Goal: Information Seeking & Learning: Learn about a topic

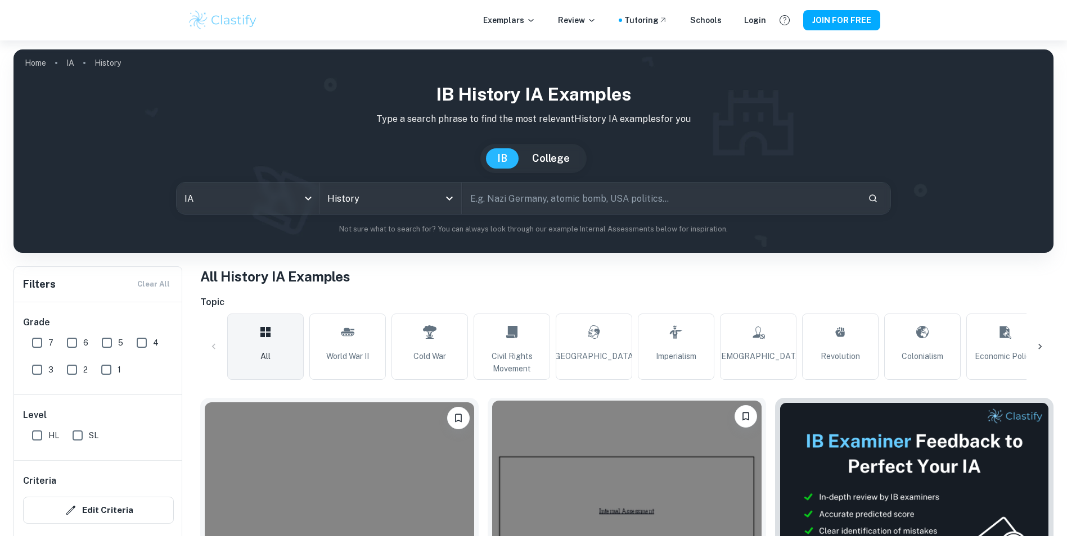
scroll to position [112, 0]
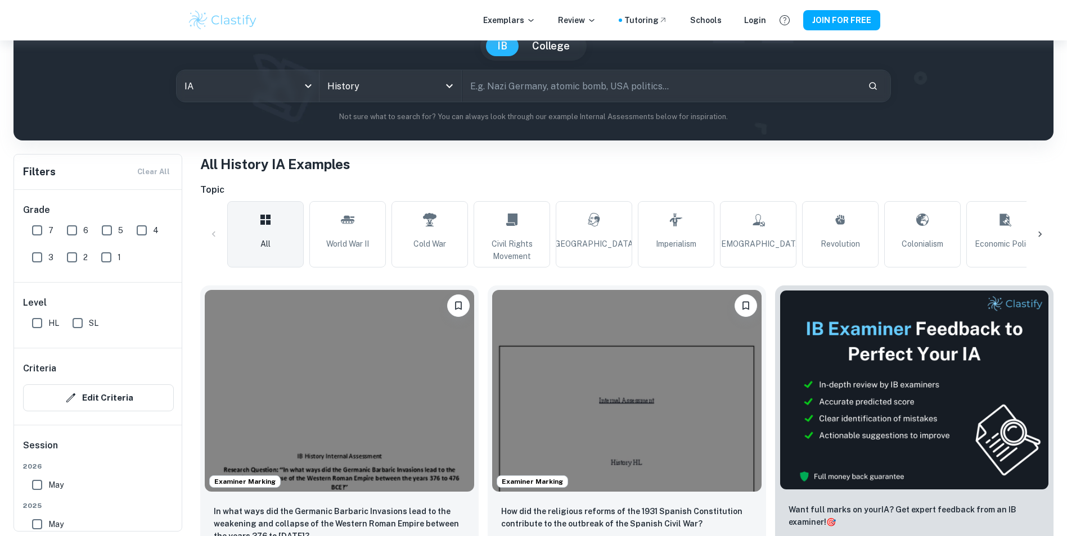
click at [1040, 233] on icon at bounding box center [1039, 234] width 11 height 11
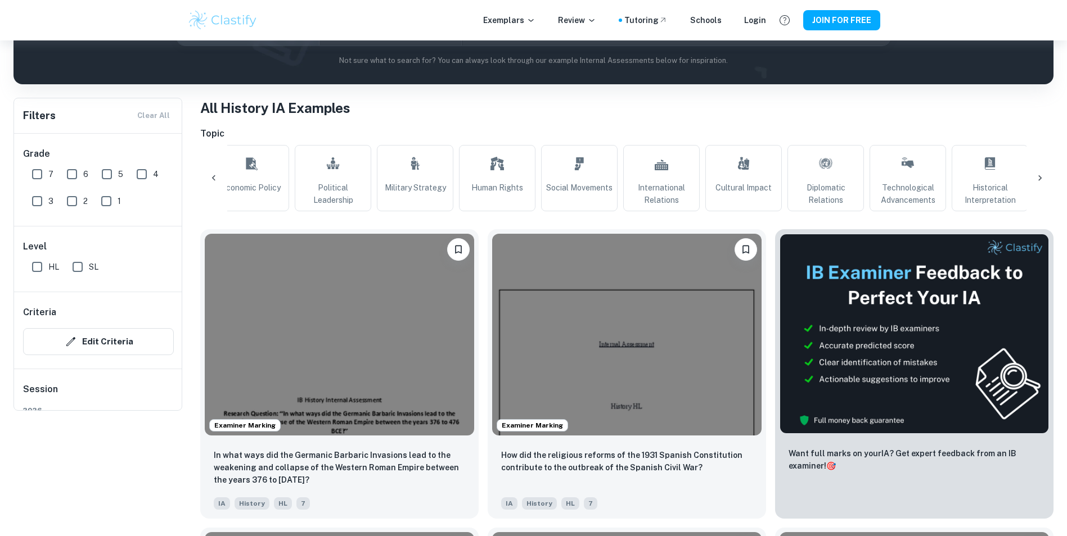
scroll to position [0, 0]
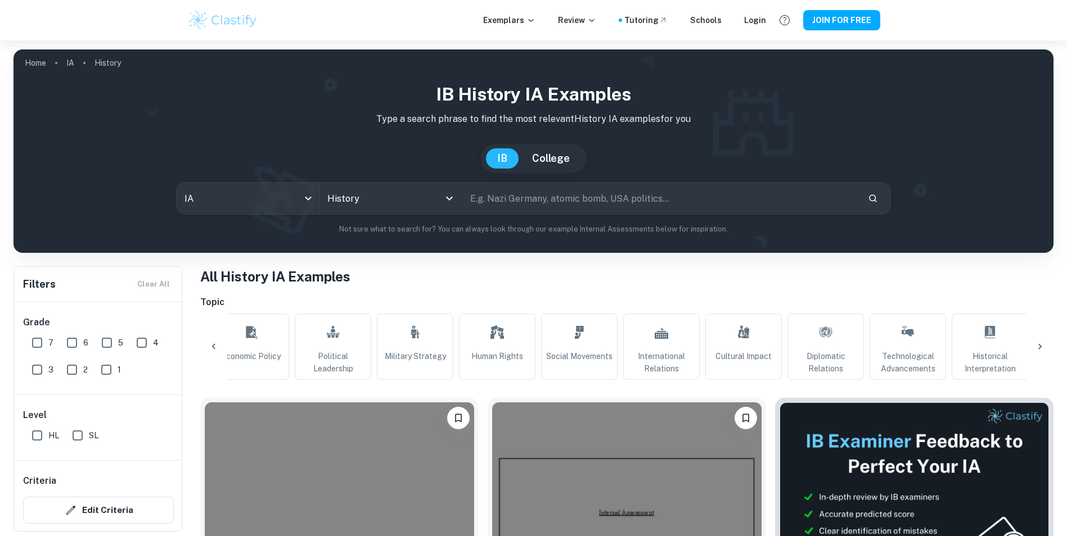
click at [551, 189] on input "text" at bounding box center [660, 198] width 397 height 31
type input "civil war"
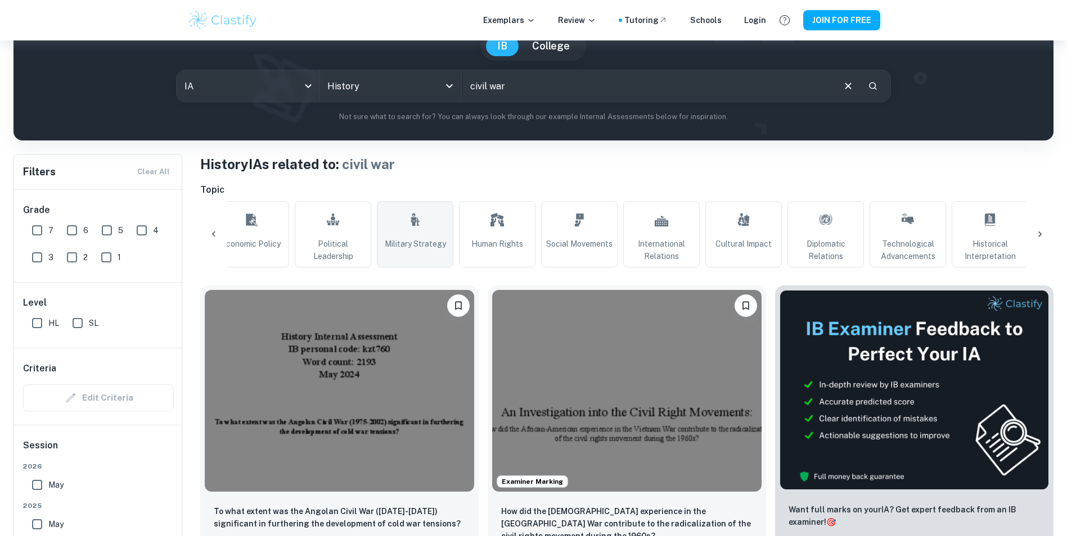
scroll to position [169, 0]
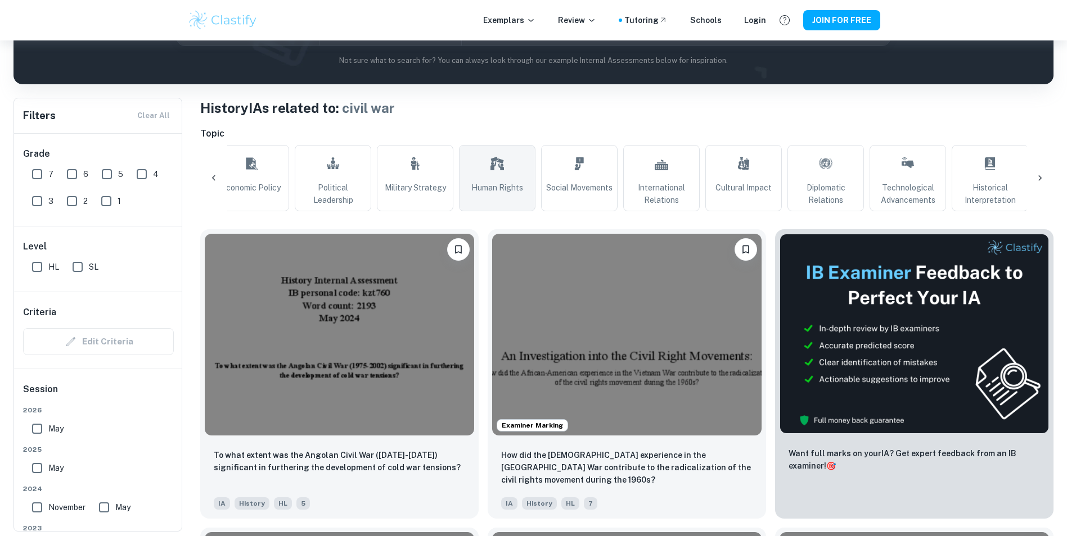
click at [504, 182] on span "Human Rights" at bounding box center [497, 188] width 52 height 12
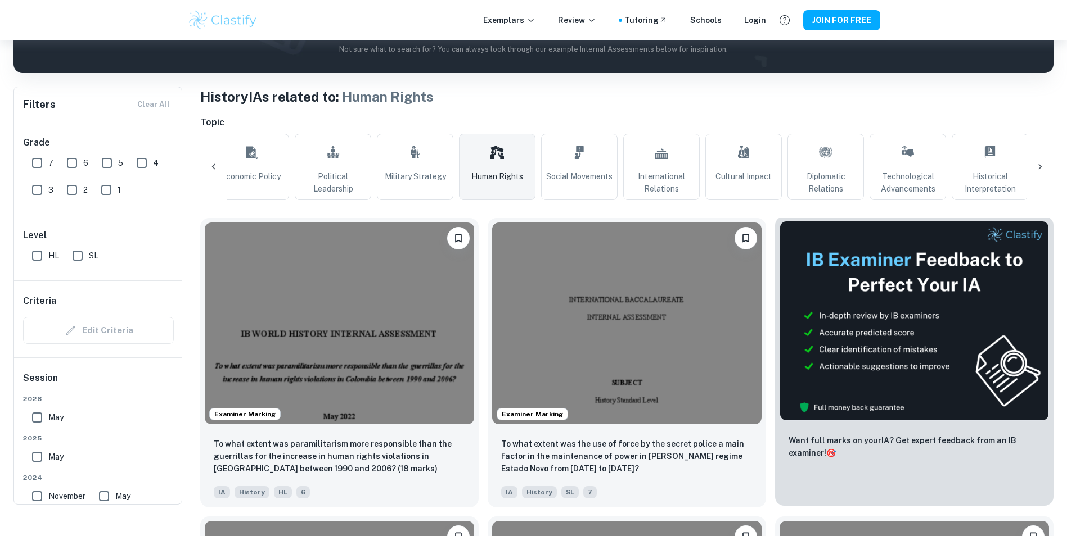
scroll to position [66, 0]
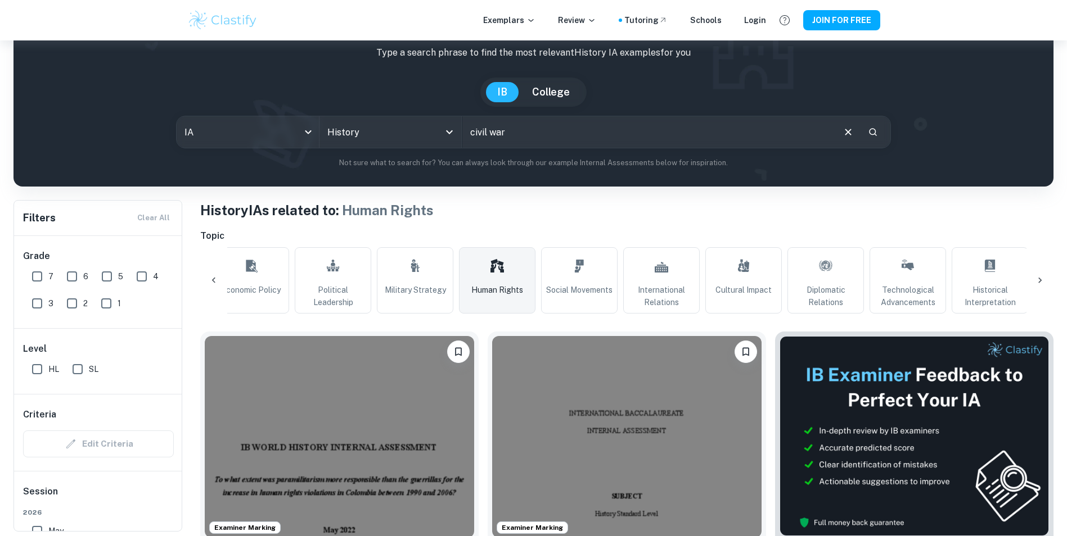
click at [498, 282] on link "Human Rights" at bounding box center [497, 280] width 76 height 66
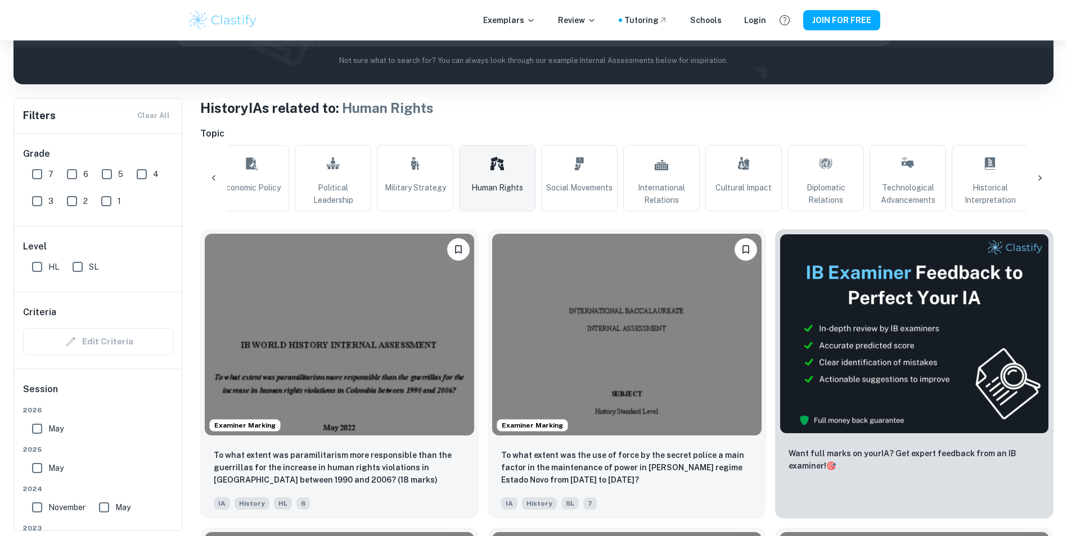
scroll to position [56, 0]
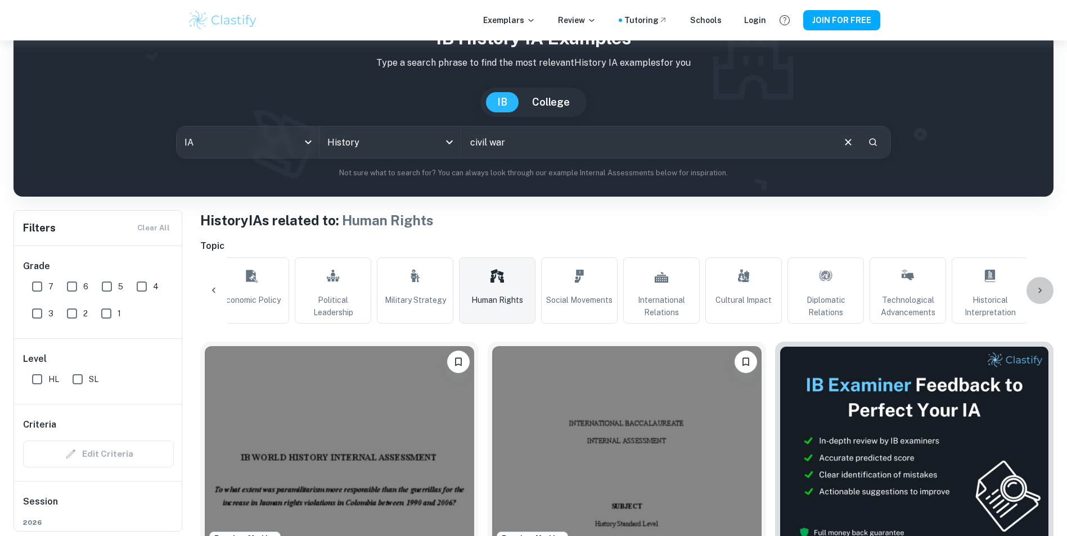
drag, startPoint x: 1048, startPoint y: 293, endPoint x: 1038, endPoint y: 294, distance: 10.1
click at [1047, 293] on div at bounding box center [1039, 290] width 27 height 27
click at [213, 294] on icon at bounding box center [213, 290] width 11 height 11
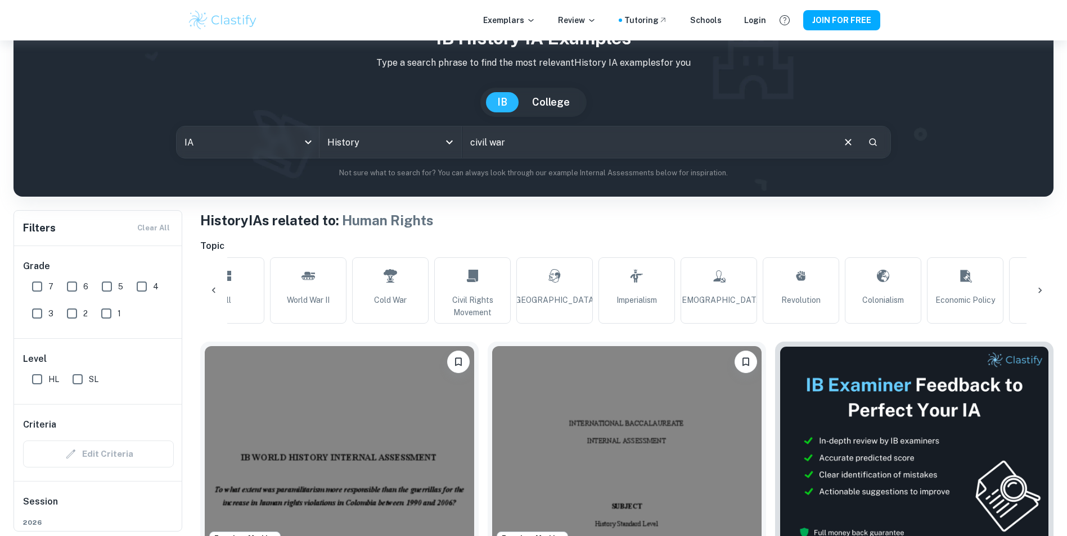
scroll to position [0, 2]
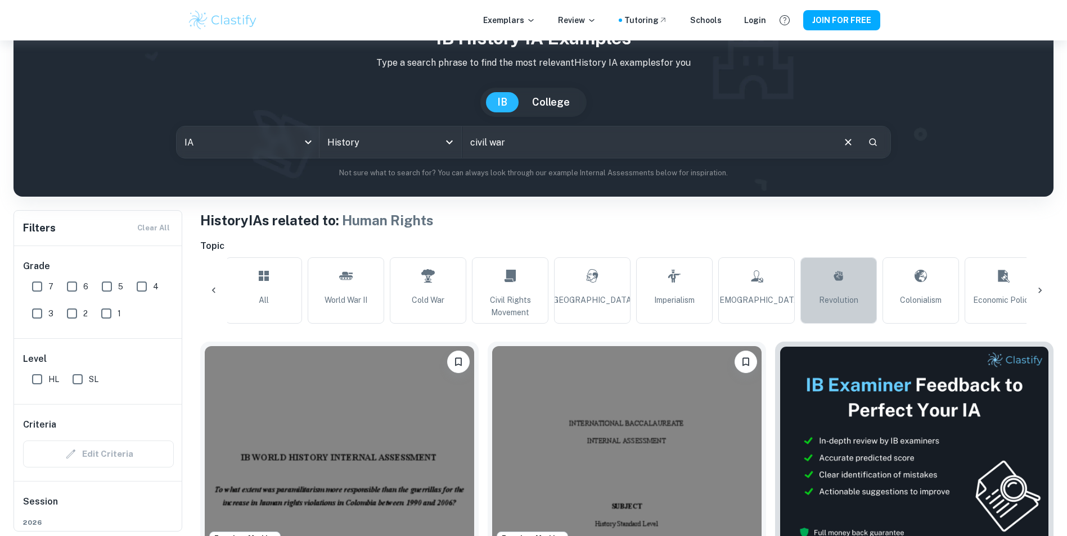
click at [854, 287] on link "Revolution" at bounding box center [838, 291] width 76 height 66
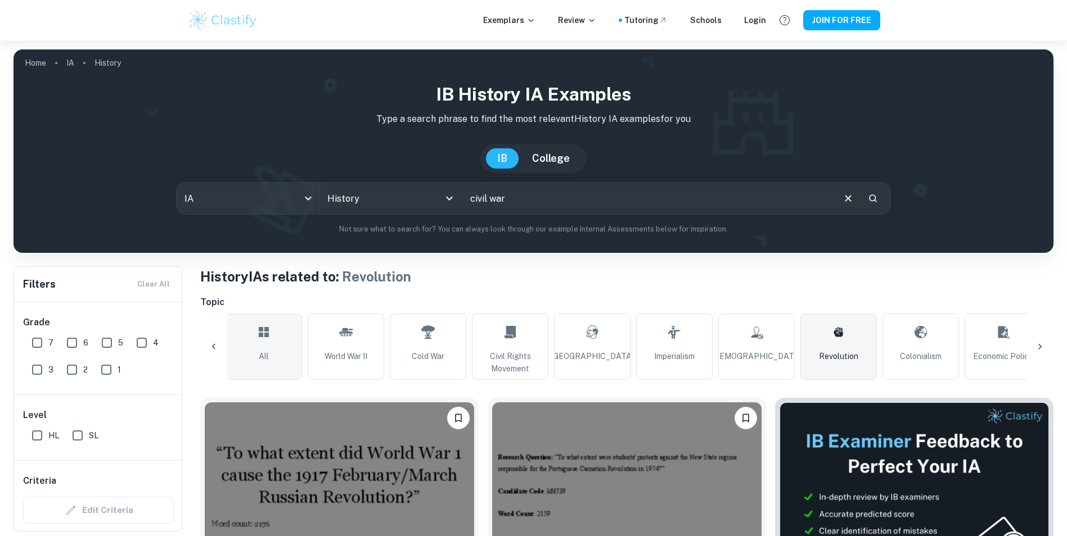
click at [287, 346] on link "All" at bounding box center [263, 347] width 76 height 66
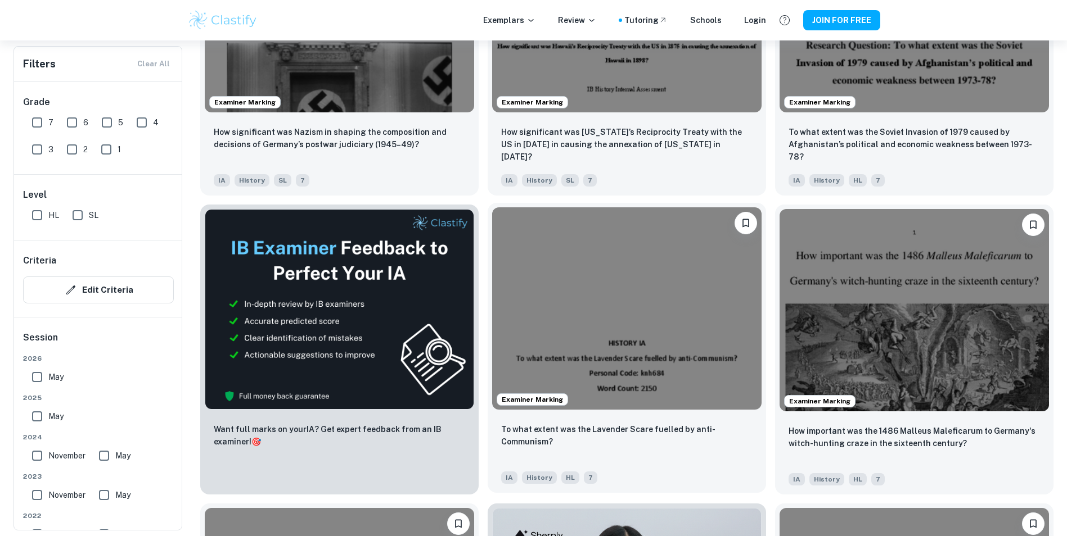
scroll to position [1986, 0]
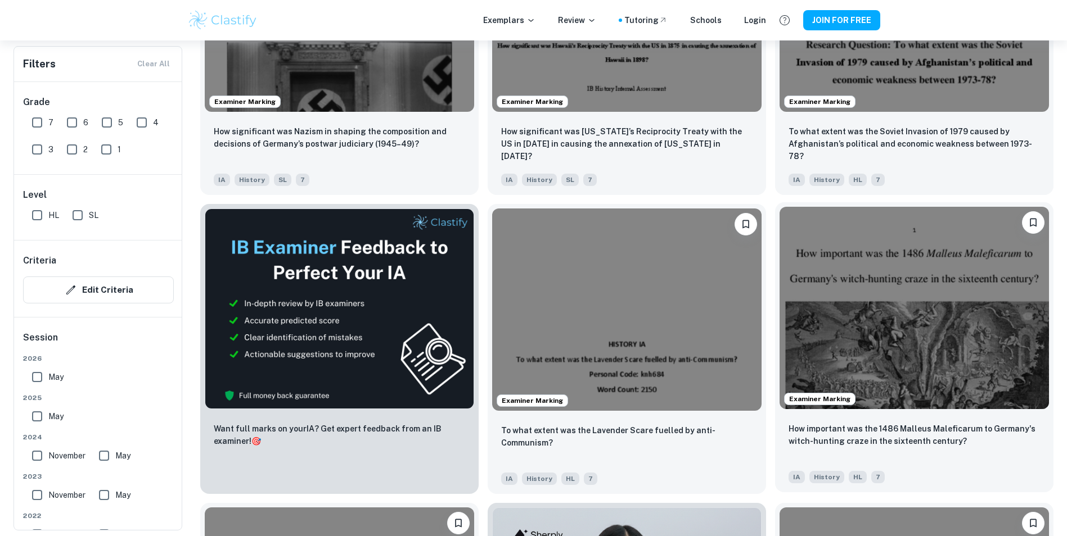
click at [909, 261] on img at bounding box center [913, 308] width 269 height 202
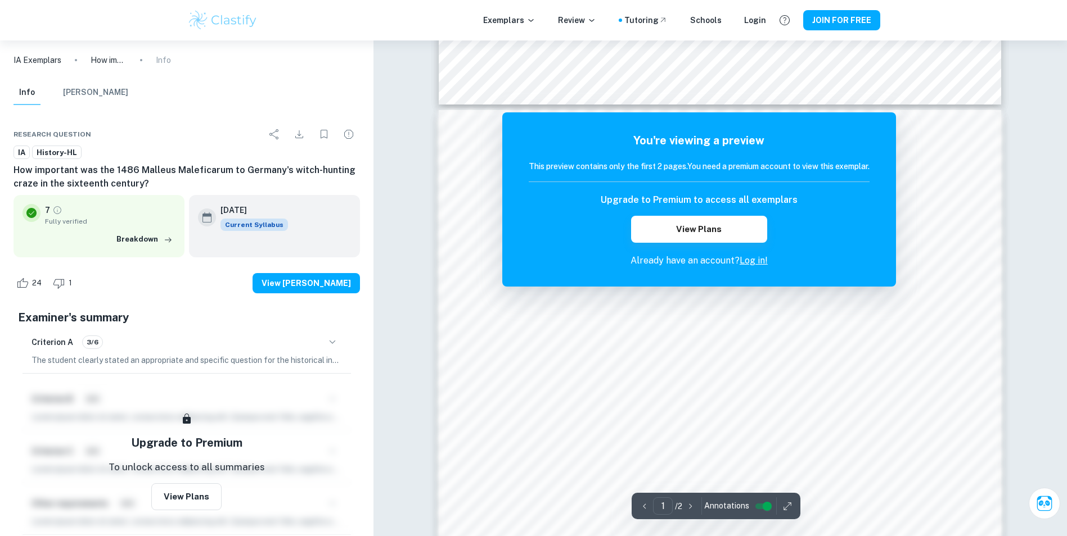
scroll to position [1054, 0]
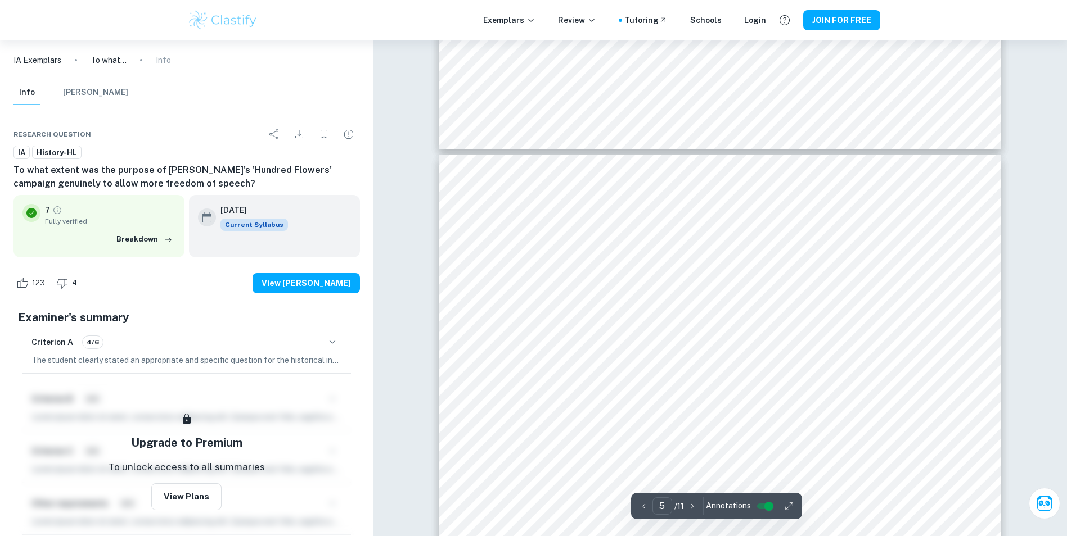
scroll to position [3037, 0]
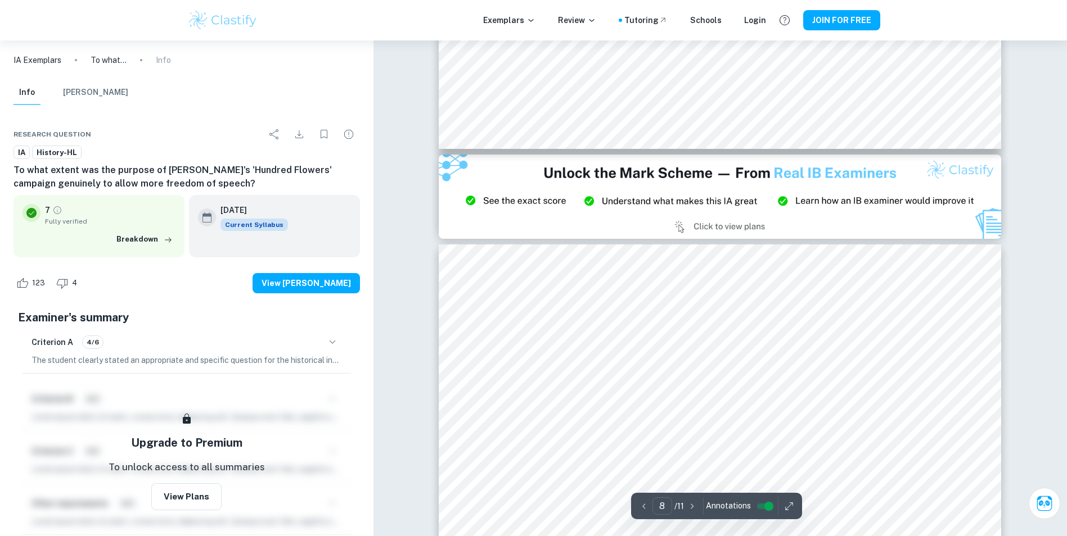
type input "9"
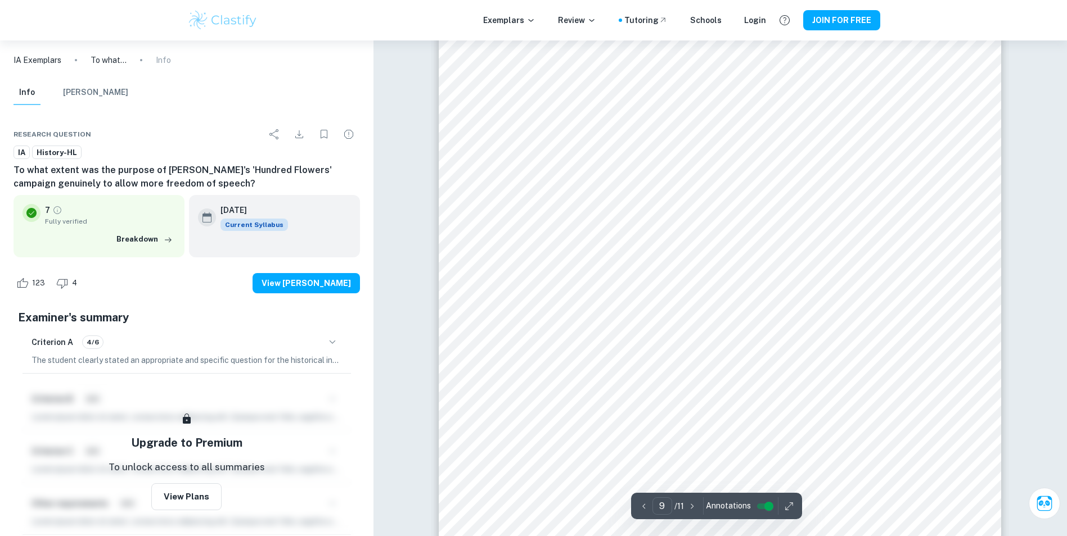
scroll to position [6354, 0]
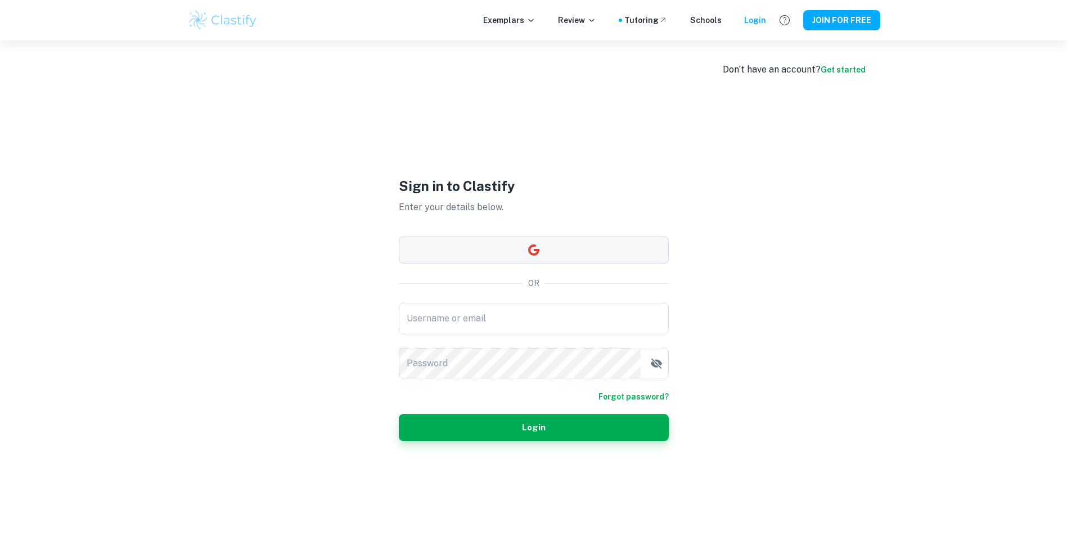
click at [538, 254] on icon "button" at bounding box center [533, 249] width 13 height 13
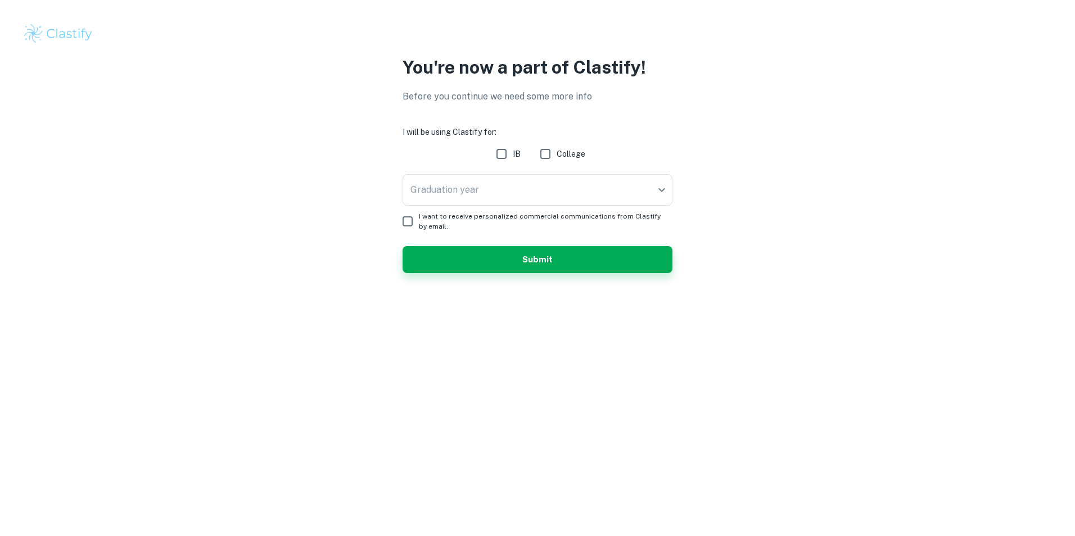
click at [509, 158] on input "IB" at bounding box center [501, 154] width 22 height 22
checkbox input "true"
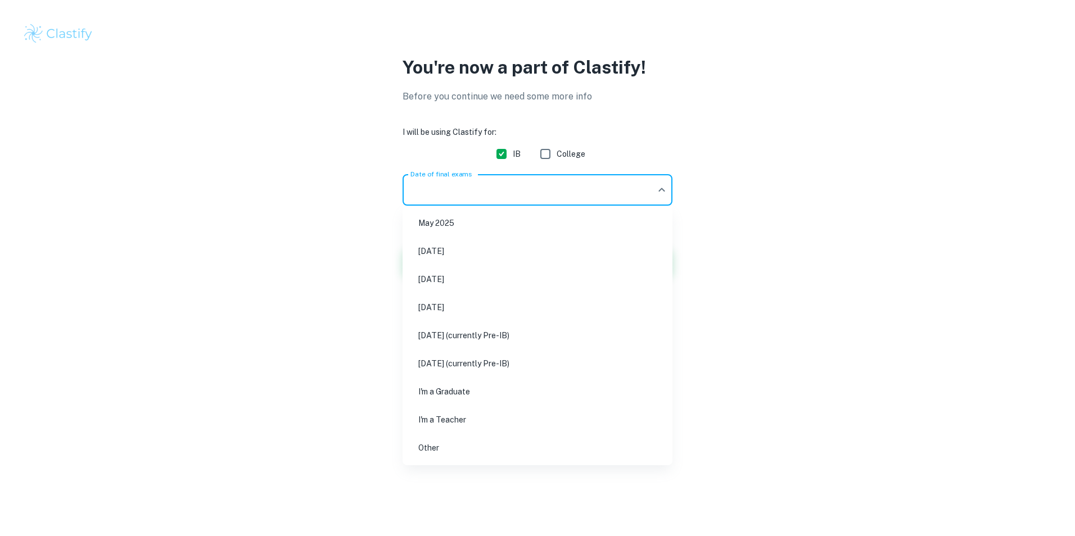
click at [506, 191] on body "We value your privacy We use cookies to enhance your browsing experience, serve…" at bounding box center [537, 268] width 1075 height 536
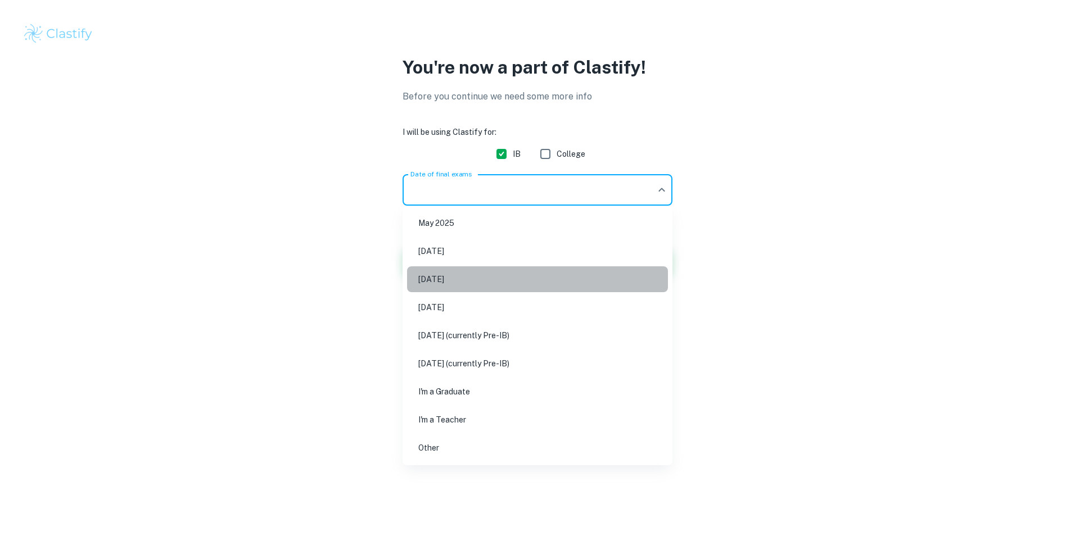
click at [484, 278] on li "May 2026" at bounding box center [537, 280] width 261 height 26
type input "M26"
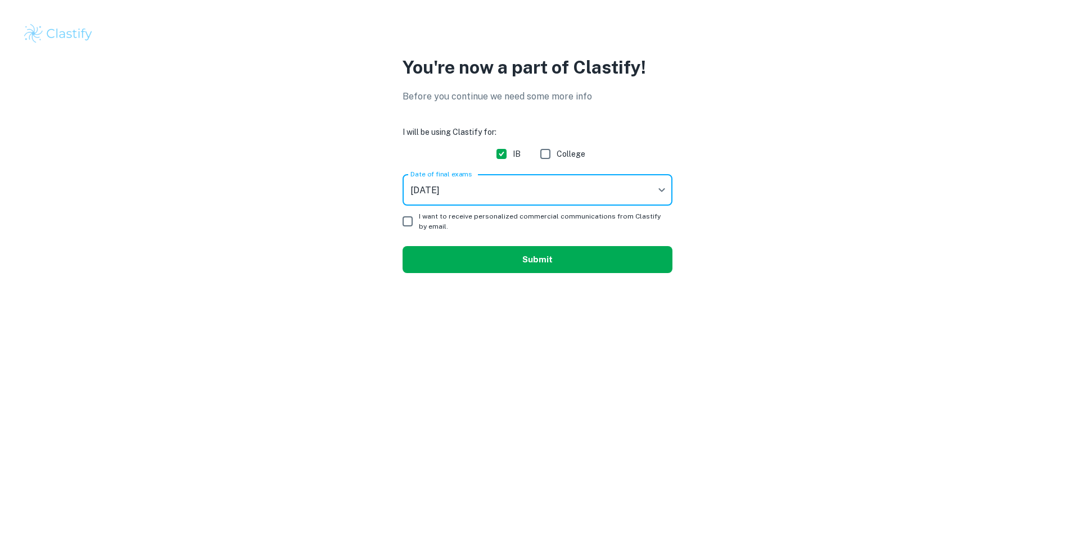
click at [451, 253] on button "Submit" at bounding box center [538, 259] width 270 height 27
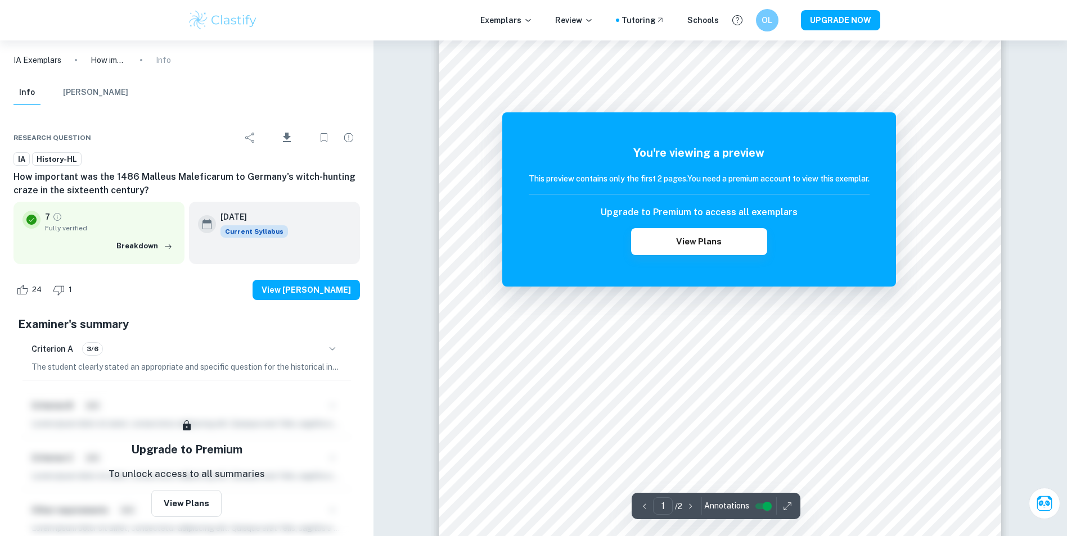
scroll to position [56, 0]
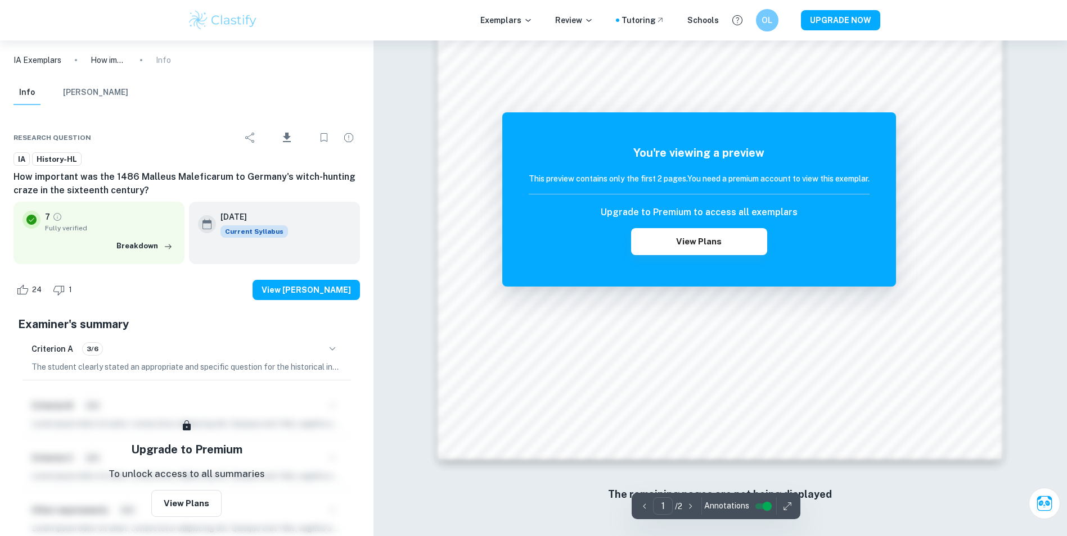
click at [687, 504] on icon "button" at bounding box center [690, 506] width 11 height 11
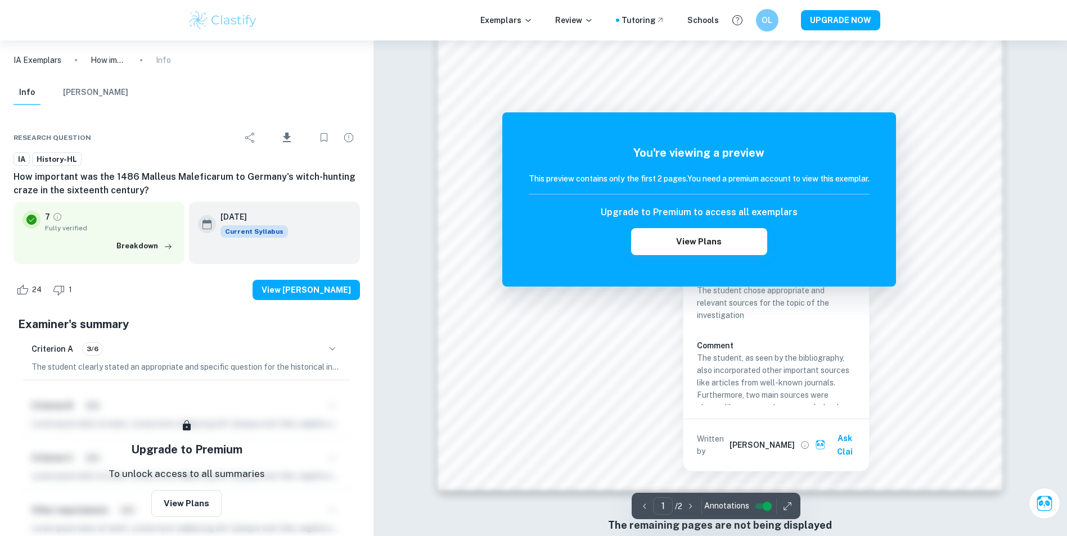
scroll to position [1054, 0]
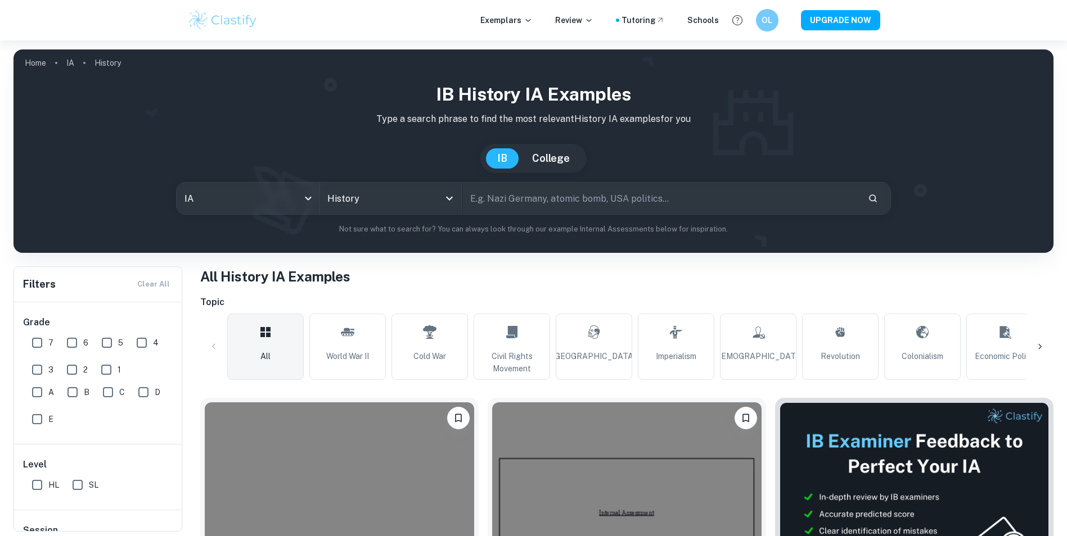
click at [484, 201] on input "text" at bounding box center [660, 198] width 397 height 31
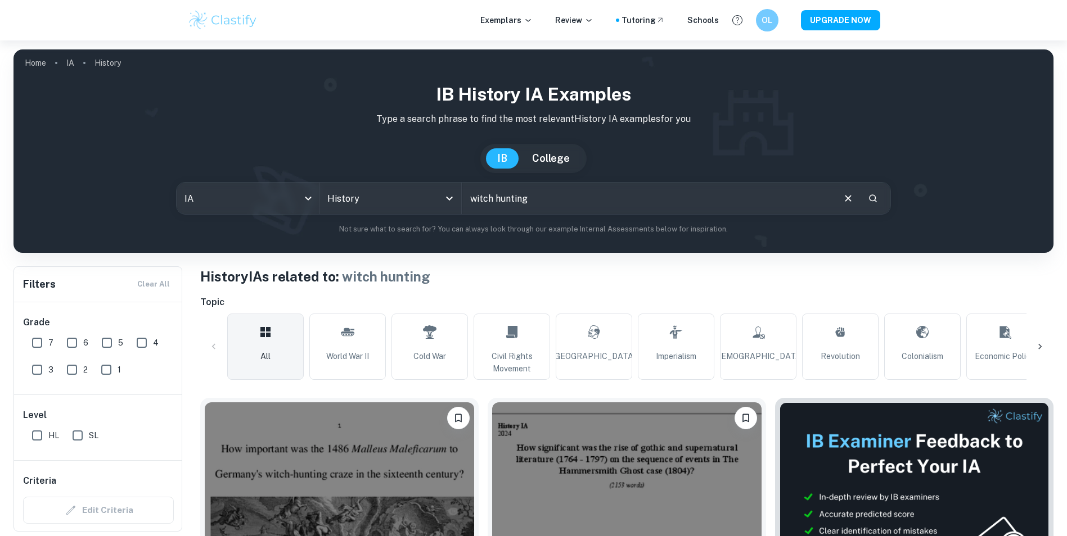
drag, startPoint x: 539, startPoint y: 196, endPoint x: 496, endPoint y: 198, distance: 43.3
click at [496, 198] on input "witch hunting" at bounding box center [647, 198] width 371 height 31
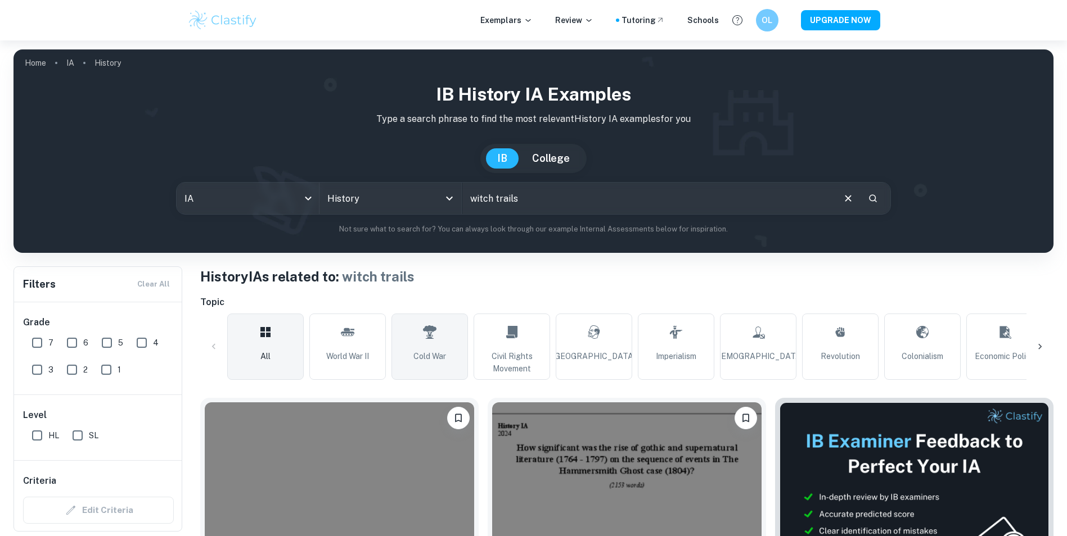
click at [448, 340] on link "Cold War" at bounding box center [429, 347] width 76 height 66
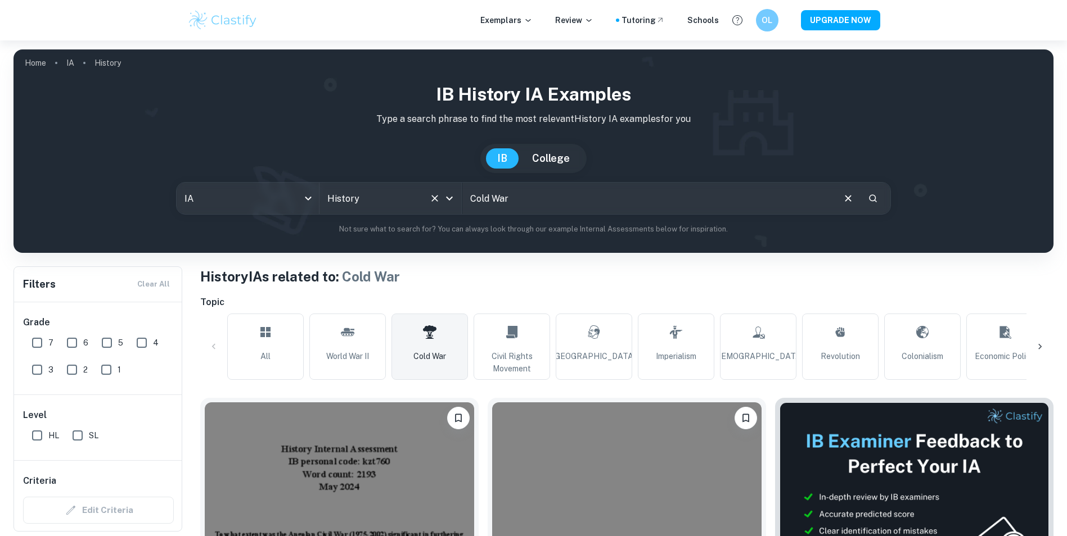
drag, startPoint x: 538, startPoint y: 198, endPoint x: 453, endPoint y: 202, distance: 85.0
click at [453, 202] on div "IA ia All Subjects History All Subjects Cold War ​" at bounding box center [533, 198] width 715 height 33
type input "polish"
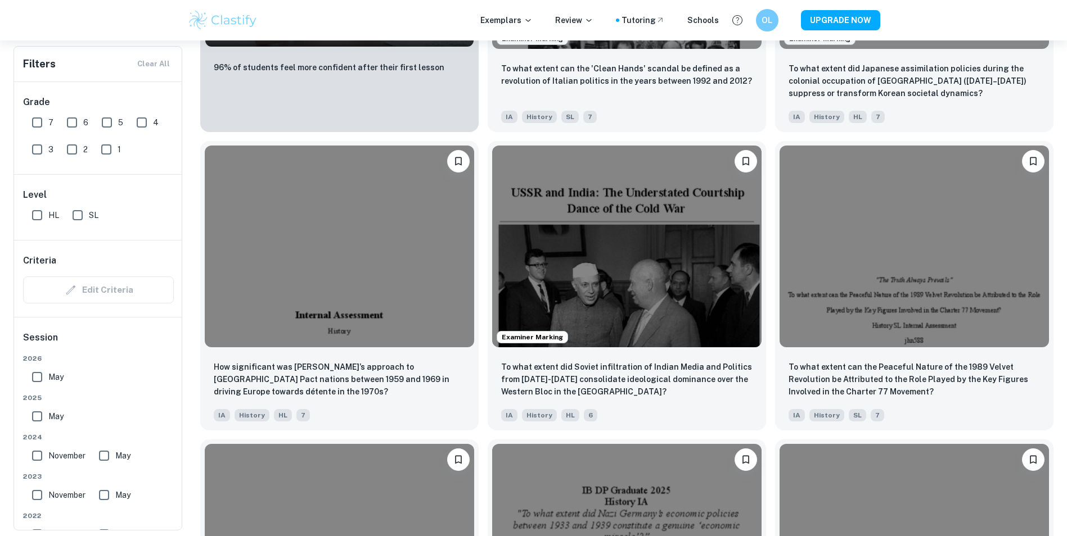
scroll to position [1293, 0]
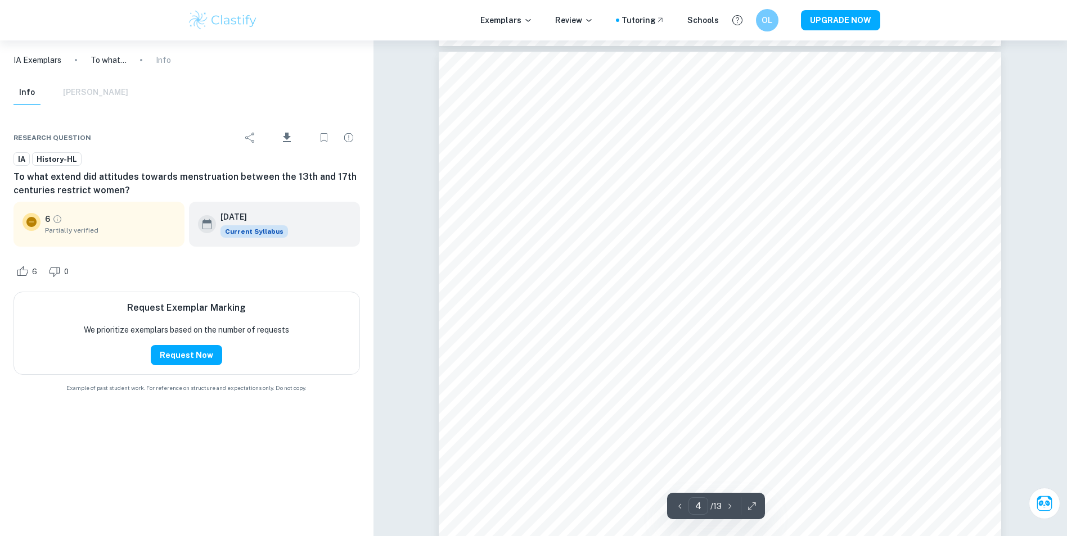
scroll to position [2587, 0]
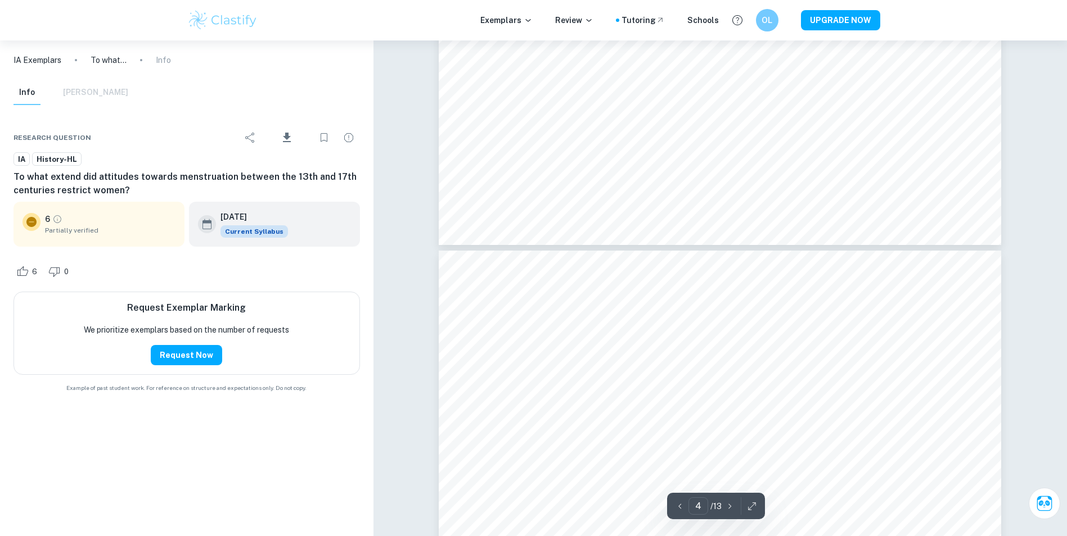
type input "5"
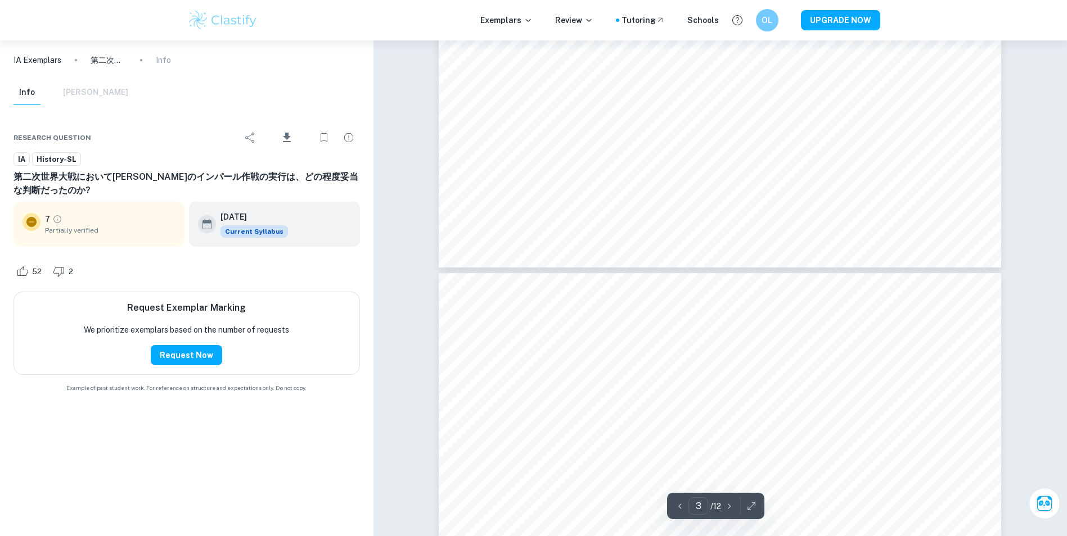
type input "4"
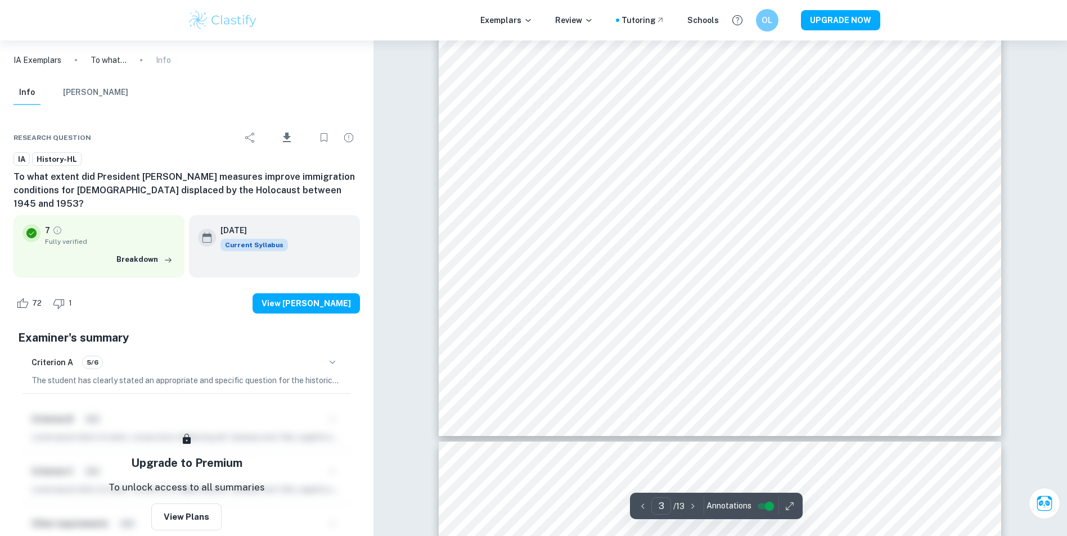
scroll to position [2193, 0]
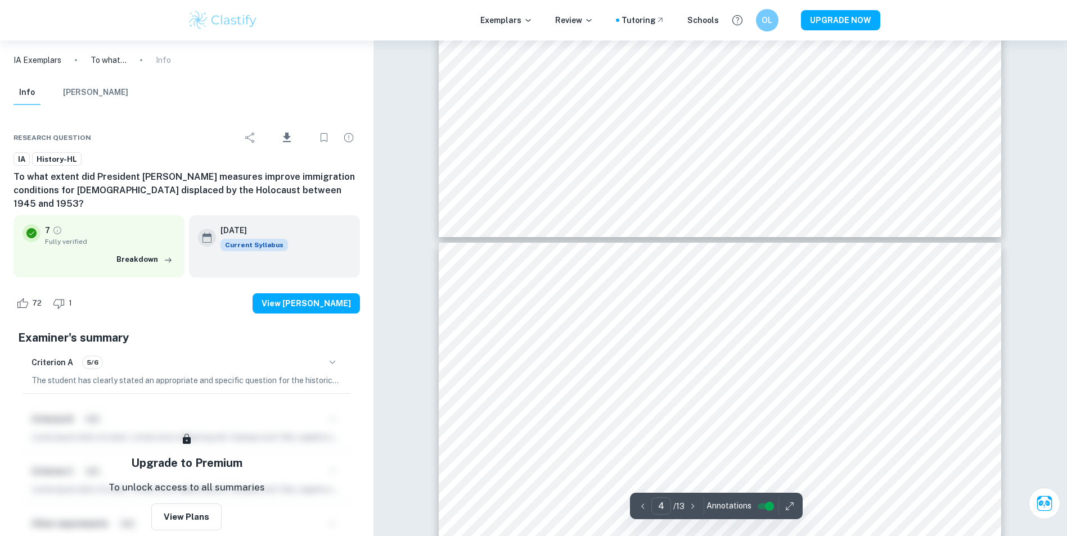
type input "5"
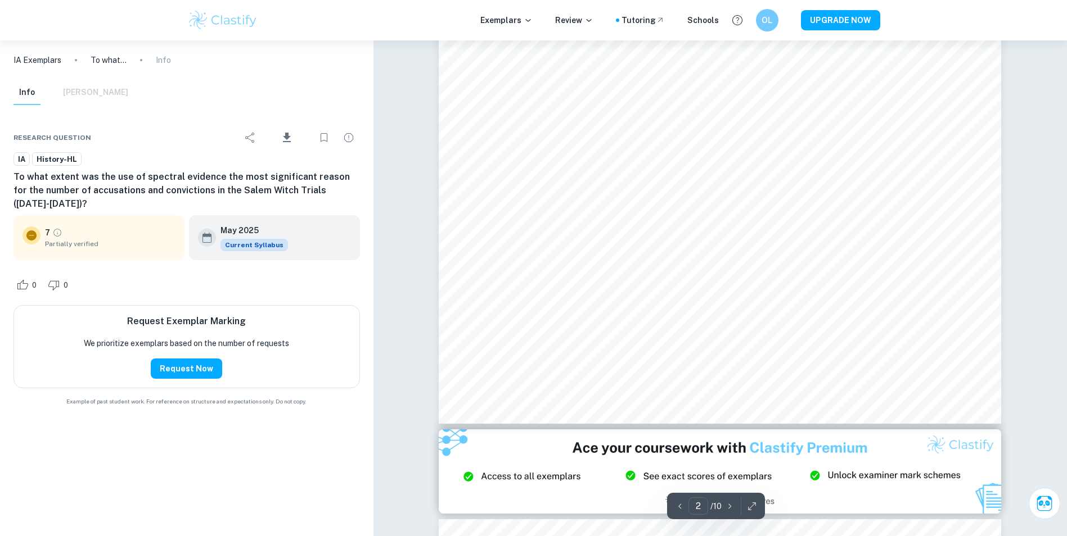
scroll to position [1181, 0]
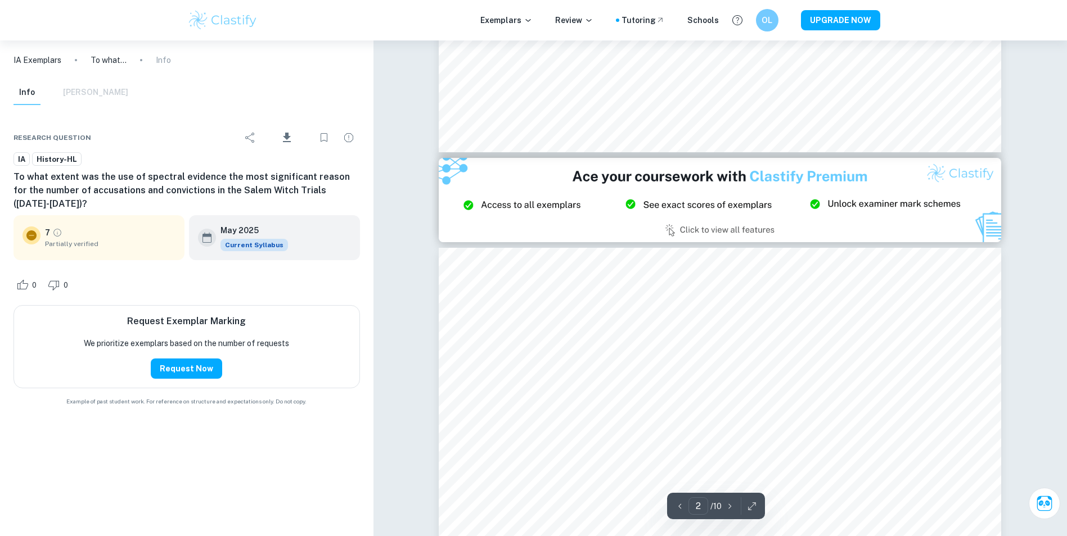
type input "3"
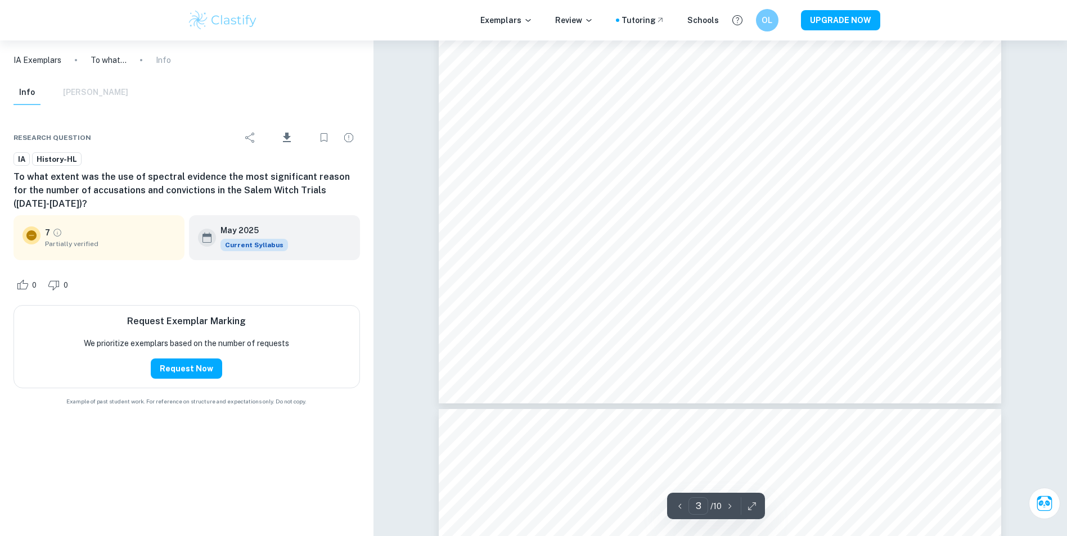
scroll to position [2024, 0]
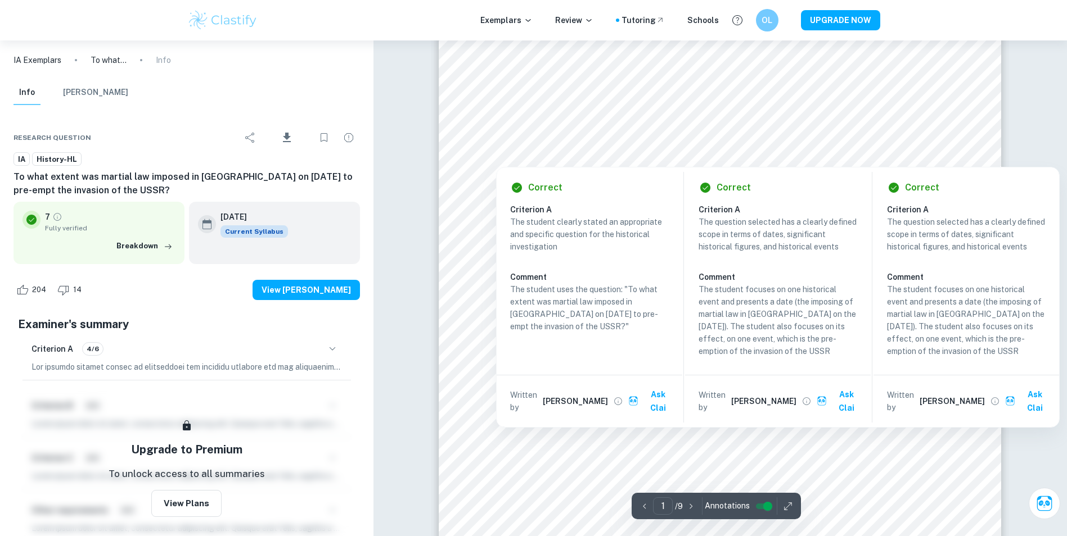
scroll to position [281, 0]
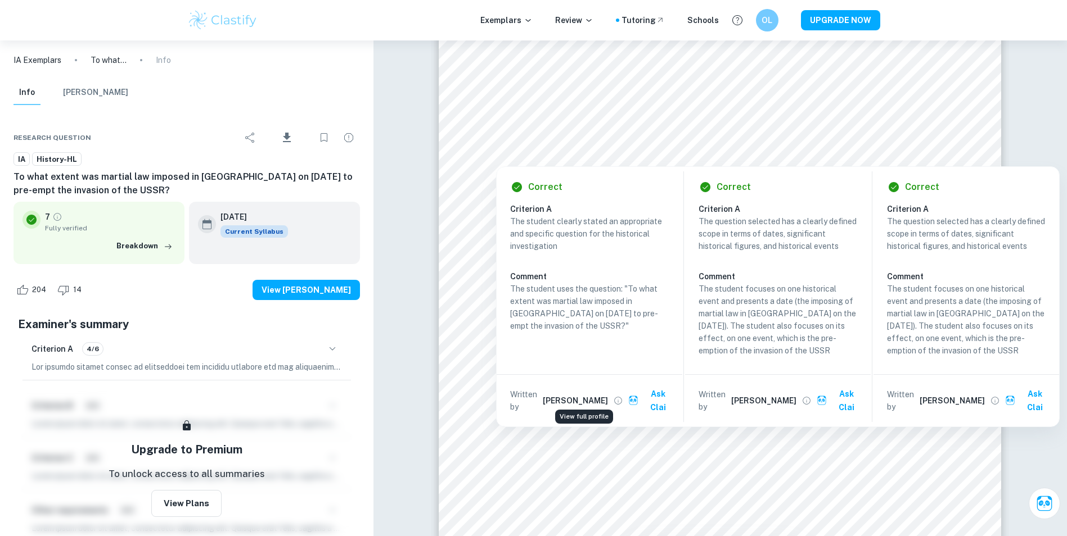
click at [613, 396] on icon "View full profile" at bounding box center [618, 401] width 10 height 10
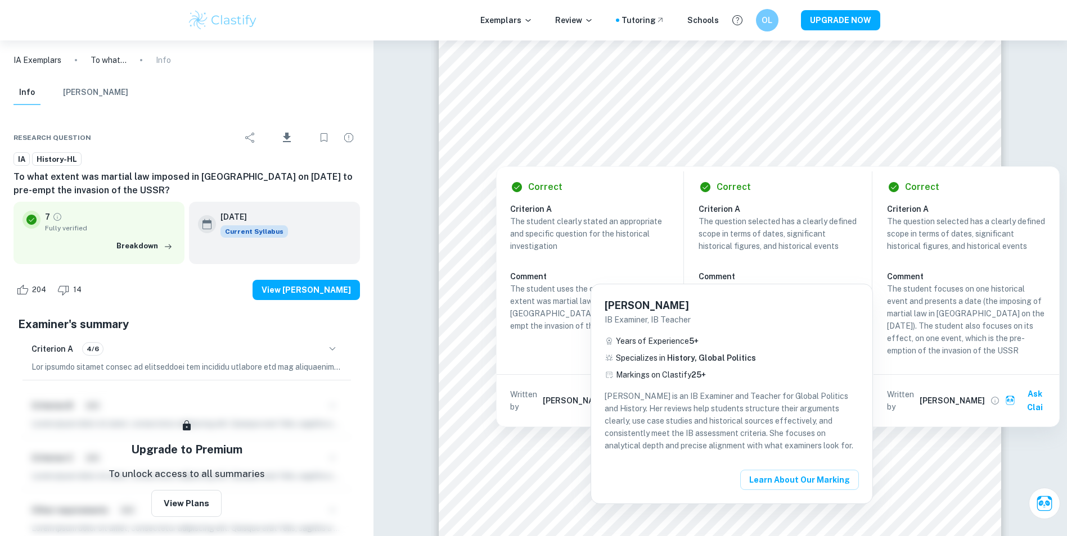
click at [493, 145] on div at bounding box center [533, 268] width 1067 height 536
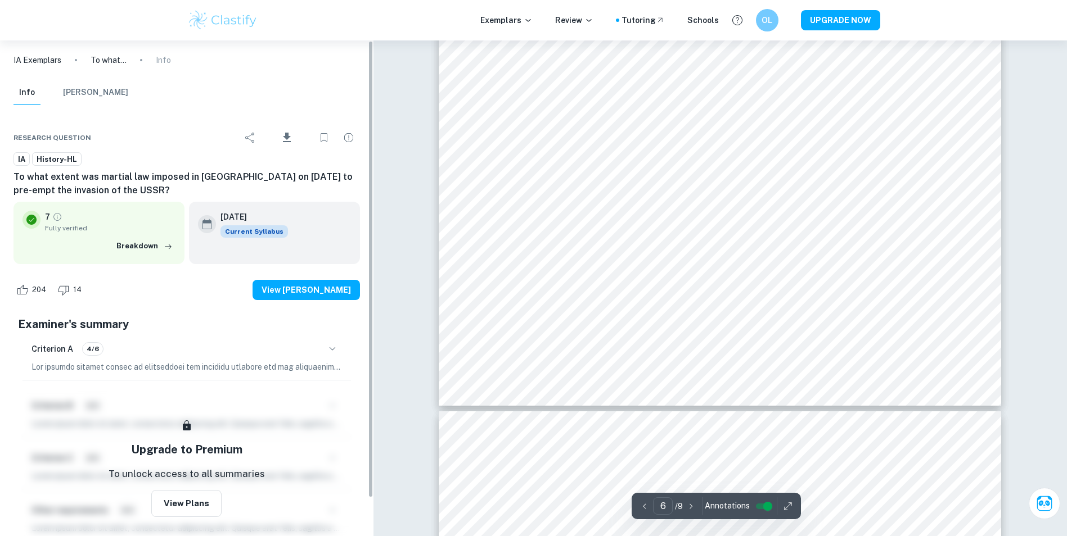
scroll to position [4555, 0]
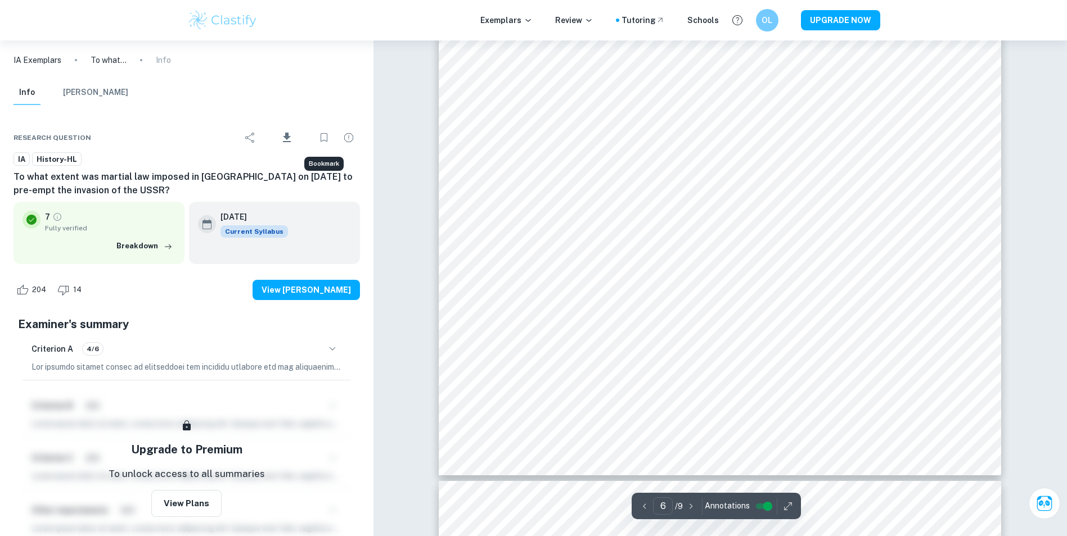
click at [330, 145] on button "Bookmark" at bounding box center [324, 138] width 22 height 22
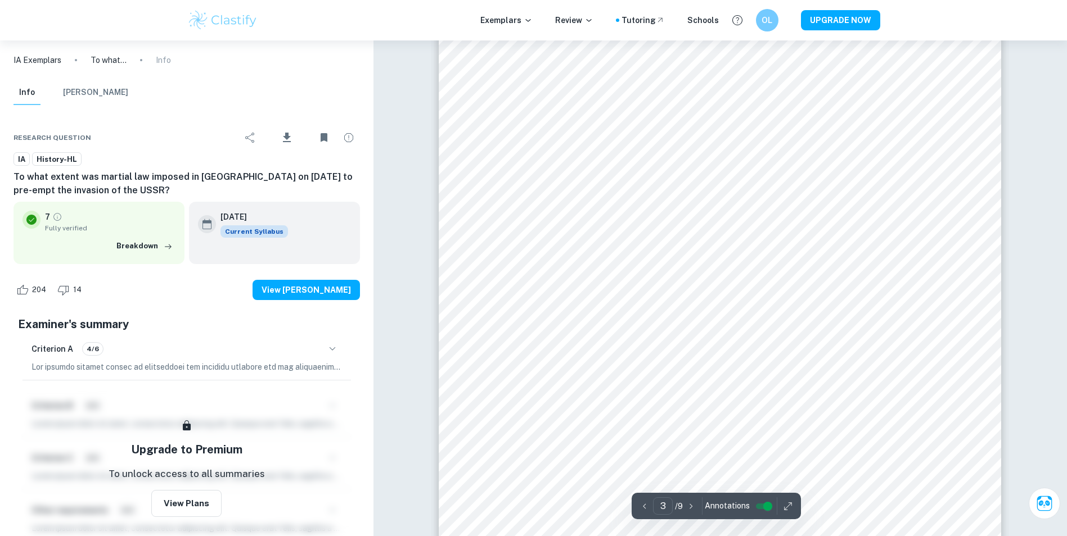
scroll to position [1799, 0]
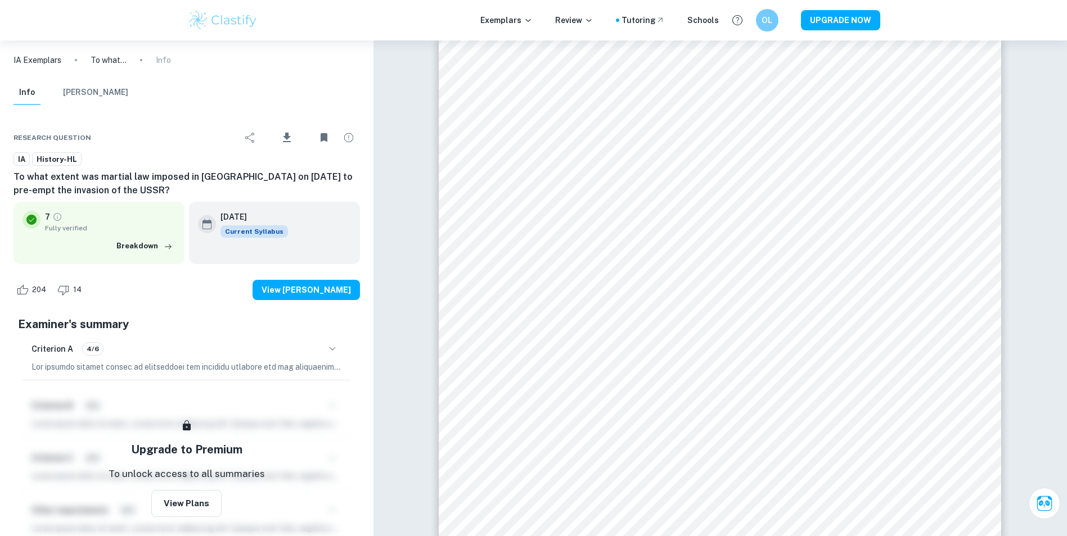
drag, startPoint x: 151, startPoint y: 193, endPoint x: 10, endPoint y: 169, distance: 143.2
click at [10, 169] on div "Research question Download IA History-HL To what extent was martial law imposed…" at bounding box center [186, 344] width 373 height 468
copy h6 "To what extent was martial law imposed in [GEOGRAPHIC_DATA] on [DATE] to pre-em…"
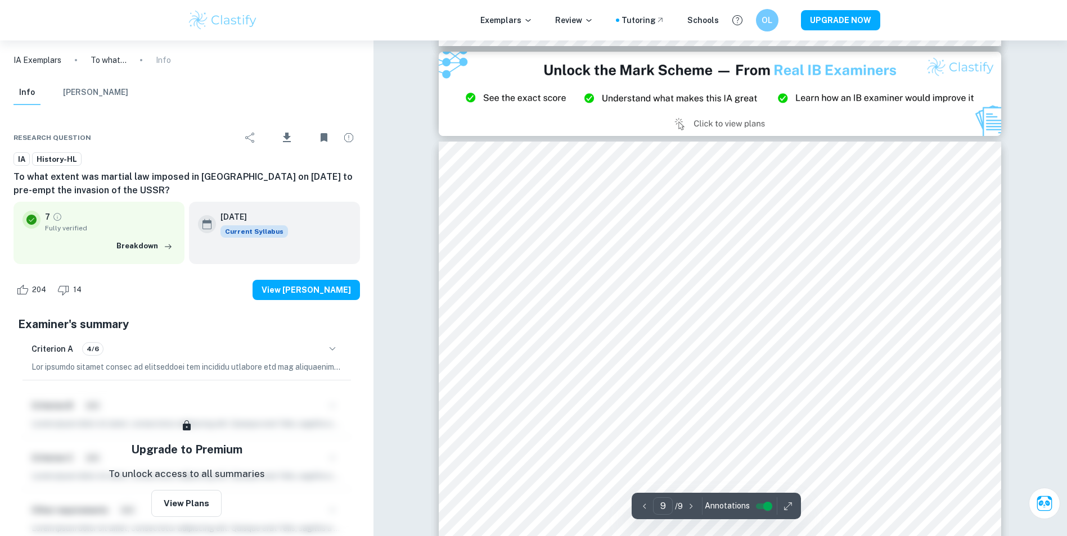
scroll to position [6617, 0]
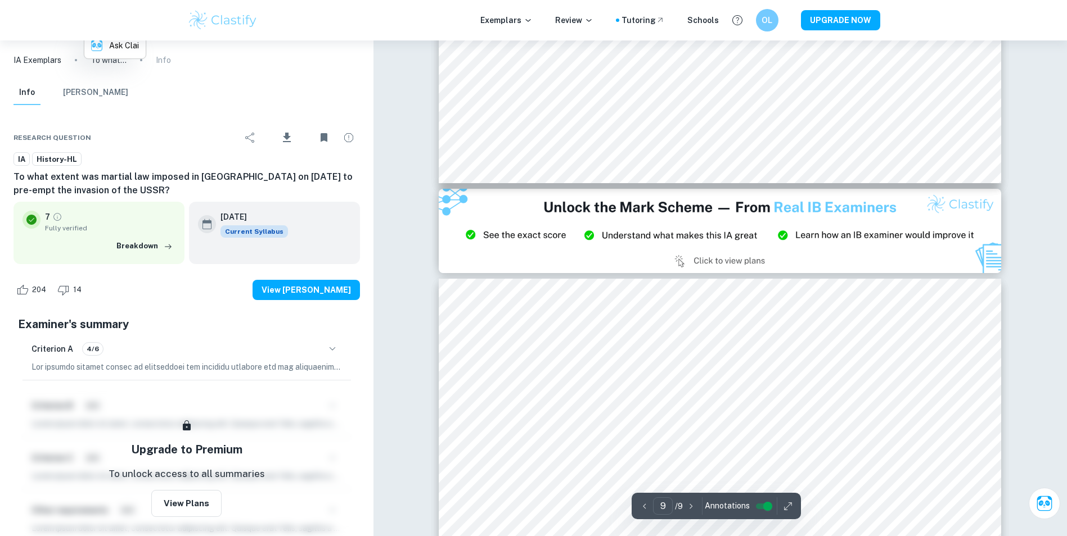
type input "8"
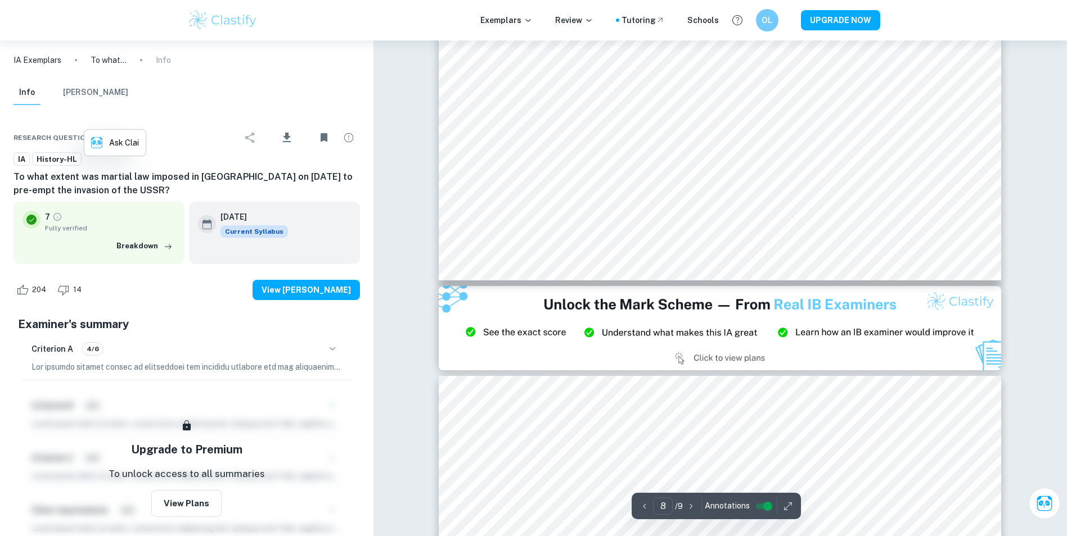
scroll to position [6280, 0]
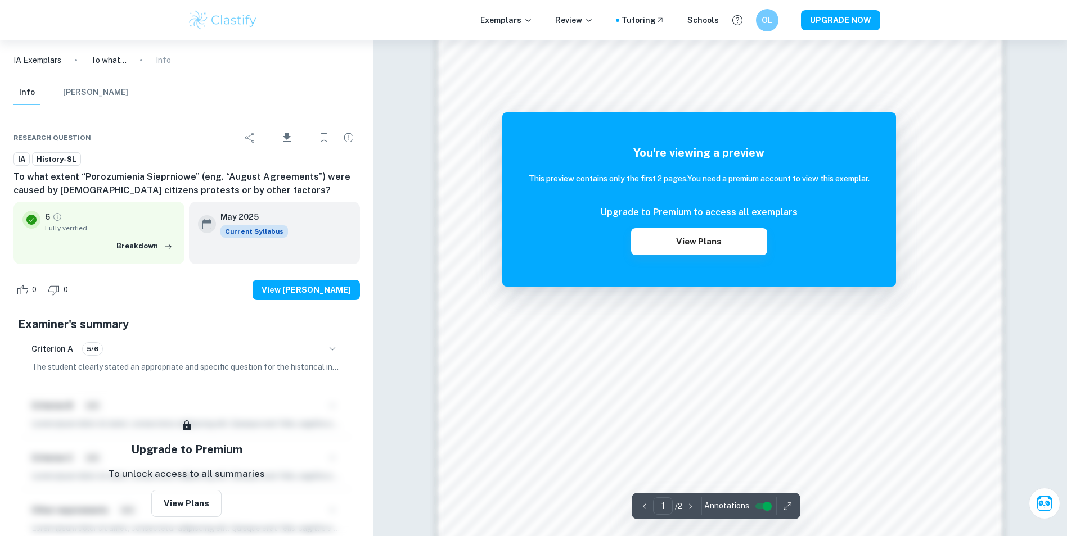
scroll to position [1020, 0]
click at [853, 182] on h6 "This preview contains only the first 2 pages. You need a premium account to vie…" at bounding box center [699, 179] width 341 height 12
click at [869, 157] on h5 "You're viewing a preview" at bounding box center [699, 153] width 341 height 17
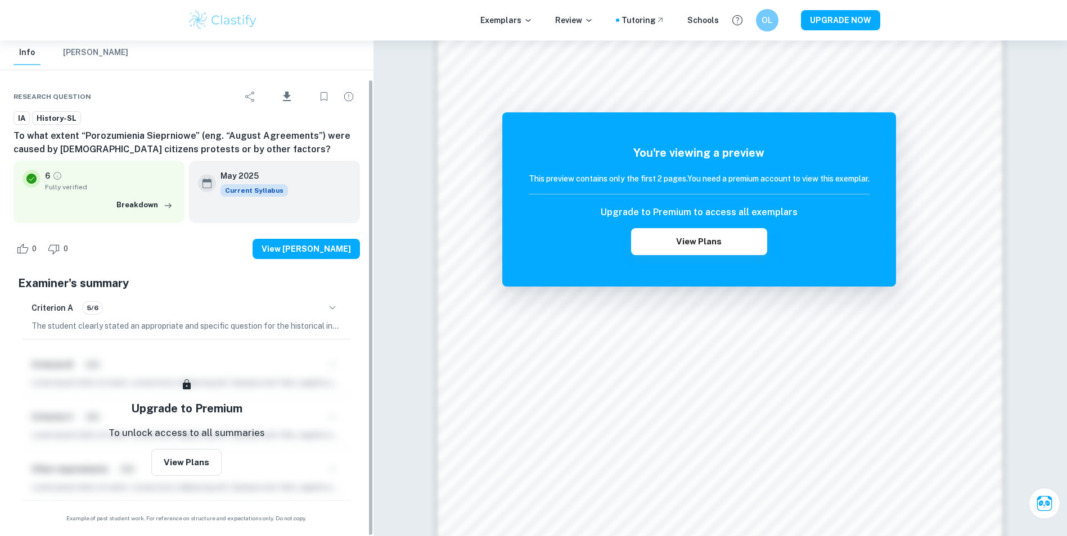
scroll to position [42, 0]
click at [333, 312] on icon "button" at bounding box center [332, 307] width 13 height 13
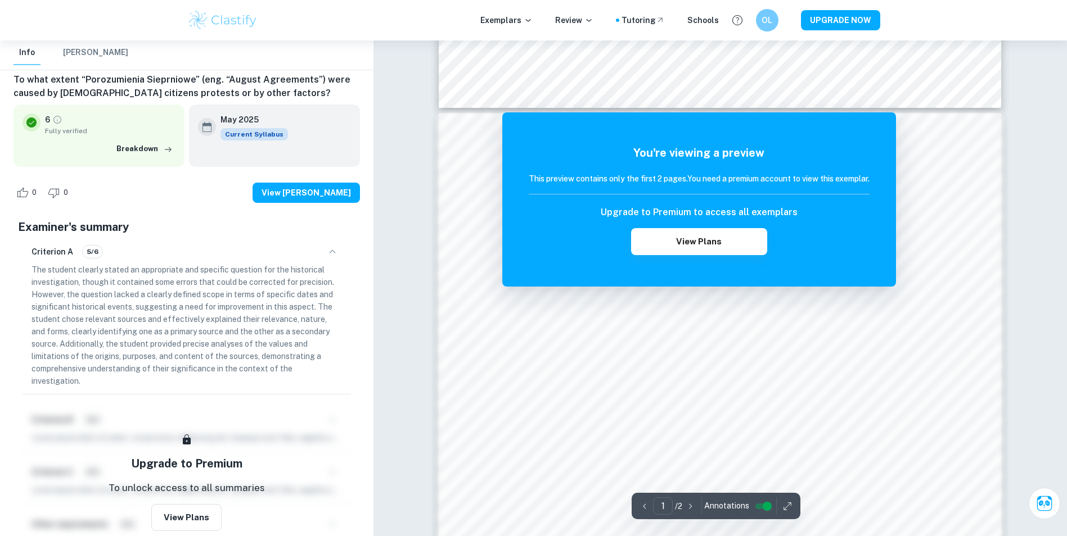
scroll to position [570, 0]
